Goal: Task Accomplishment & Management: Use online tool/utility

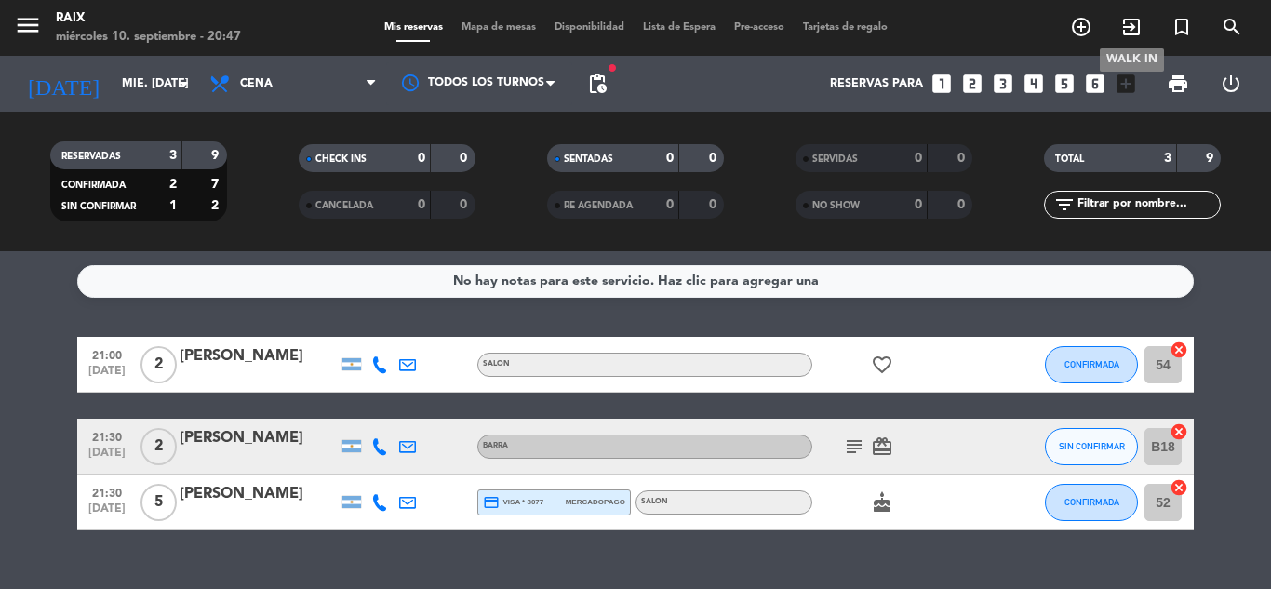
click at [1124, 28] on icon "exit_to_app" at bounding box center [1131, 27] width 22 height 22
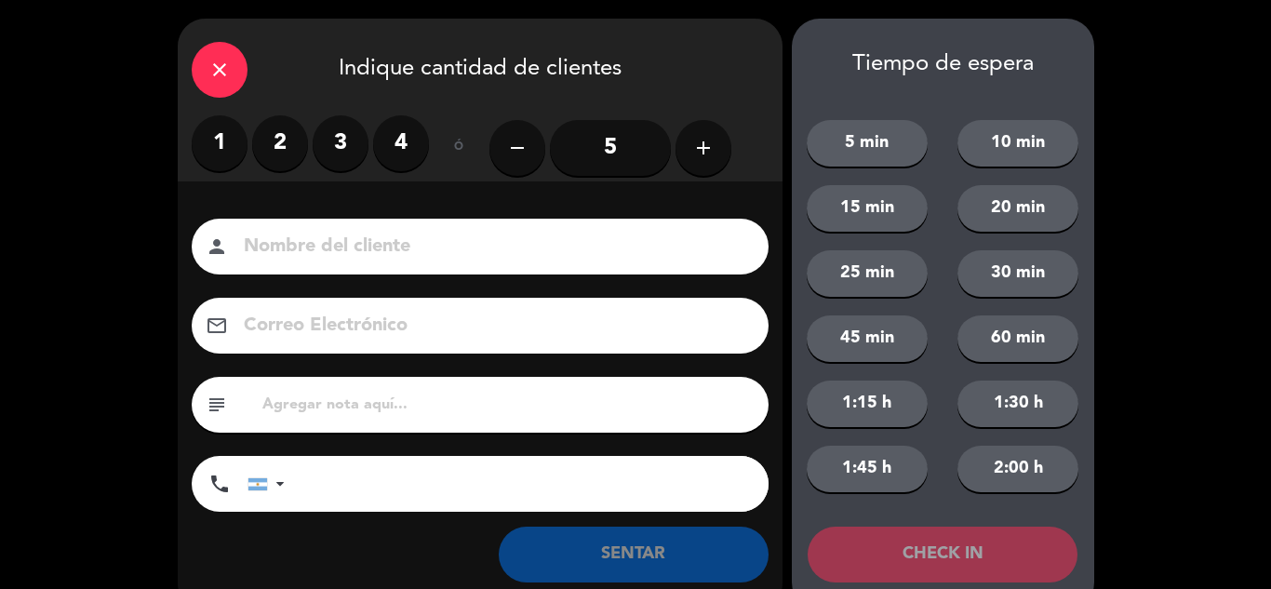
click at [297, 143] on label "2" at bounding box center [280, 143] width 56 height 56
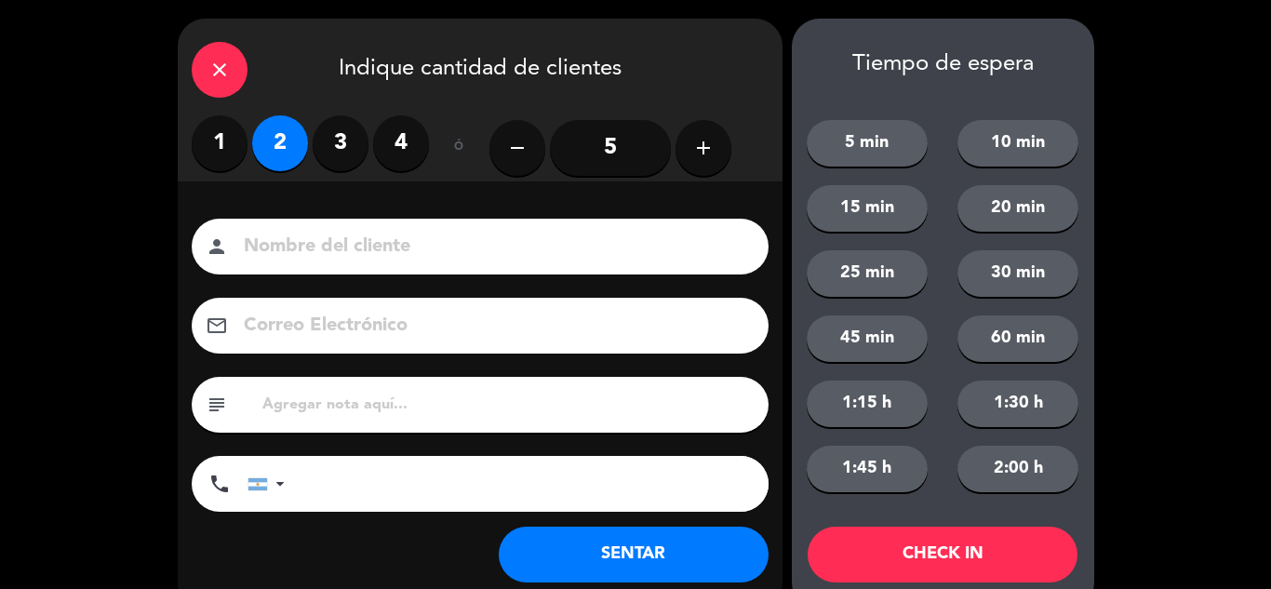
click at [580, 543] on button "SENTAR" at bounding box center [634, 555] width 270 height 56
